Goal: Information Seeking & Learning: Learn about a topic

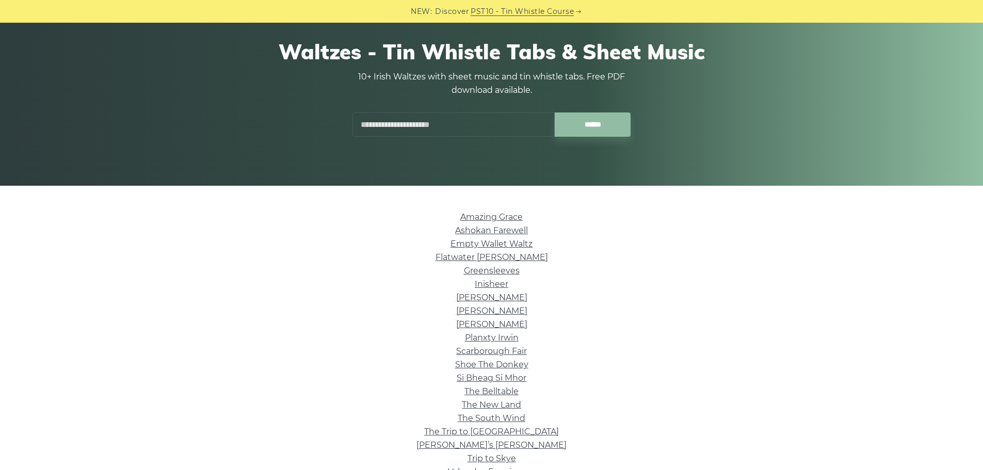
scroll to position [103, 0]
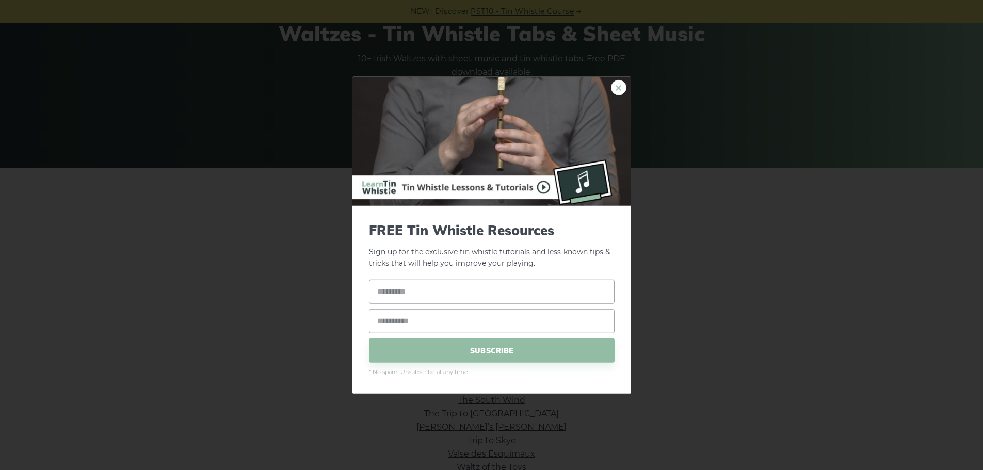
click at [619, 87] on link "×" at bounding box center [618, 86] width 15 height 15
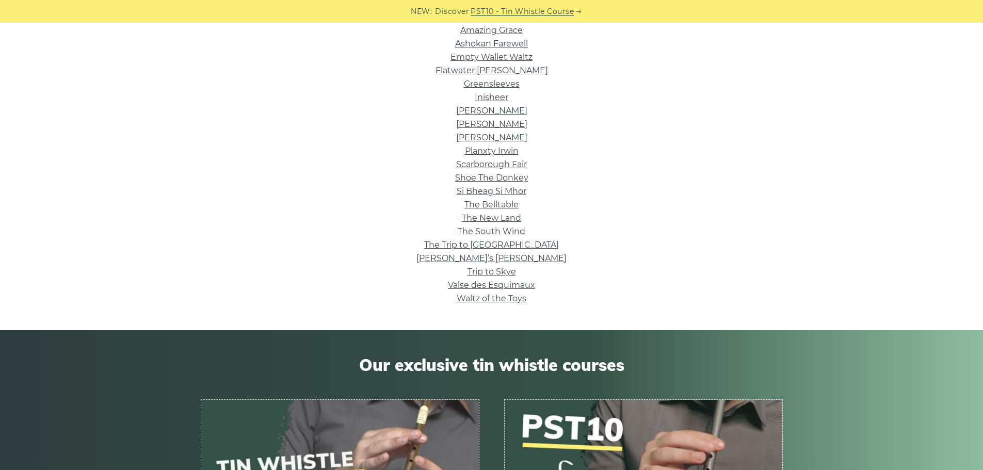
scroll to position [206, 0]
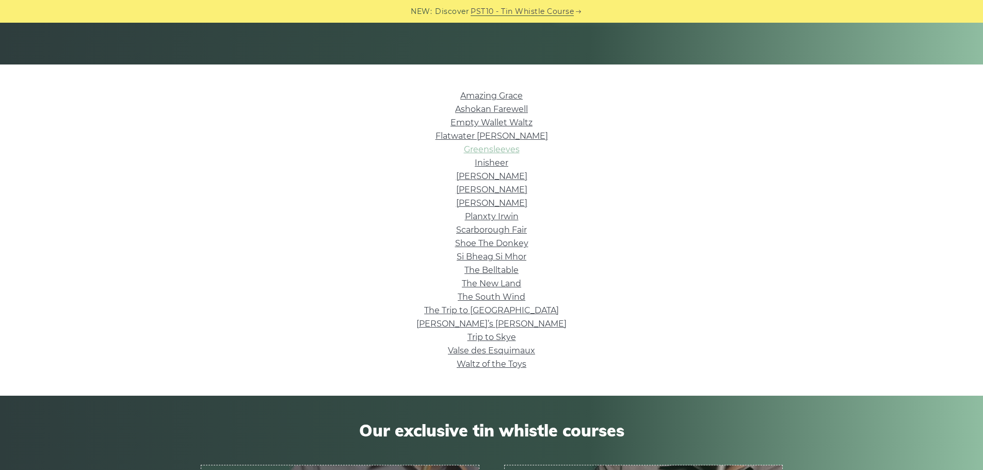
click at [512, 150] on link "Greensleeves" at bounding box center [492, 149] width 56 height 10
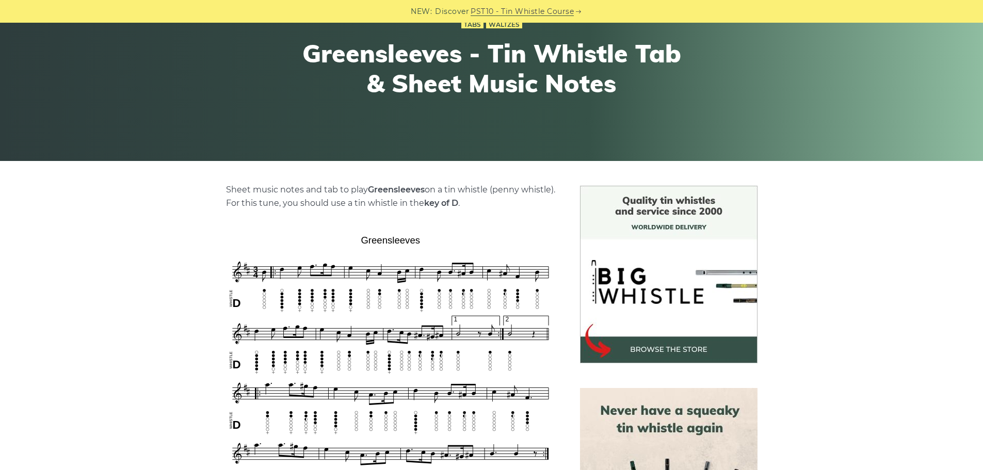
scroll to position [52, 0]
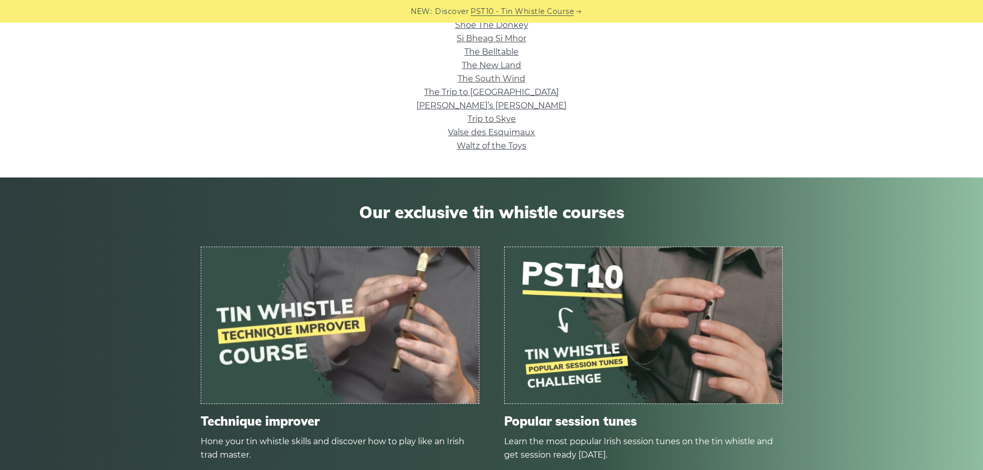
scroll to position [399, 0]
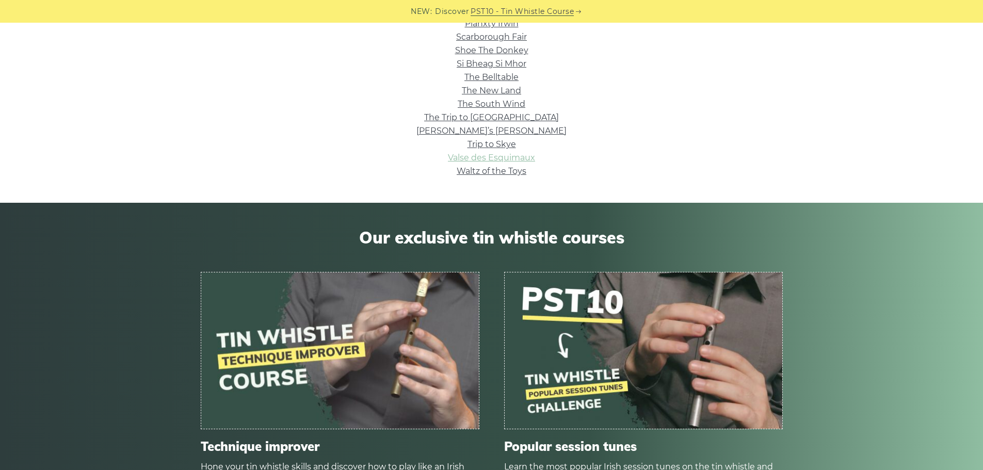
click at [520, 156] on link "Valse des Esquimaux" at bounding box center [491, 158] width 87 height 10
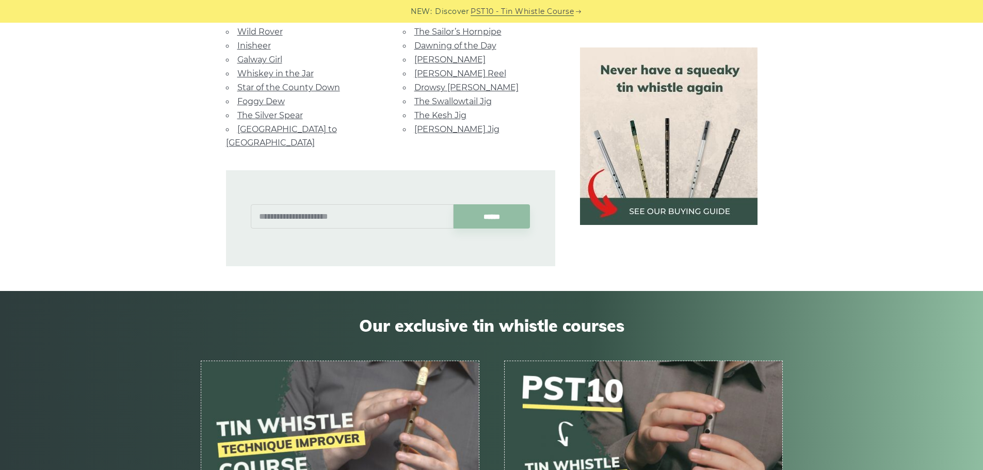
scroll to position [1290, 0]
